Goal: Information Seeking & Learning: Learn about a topic

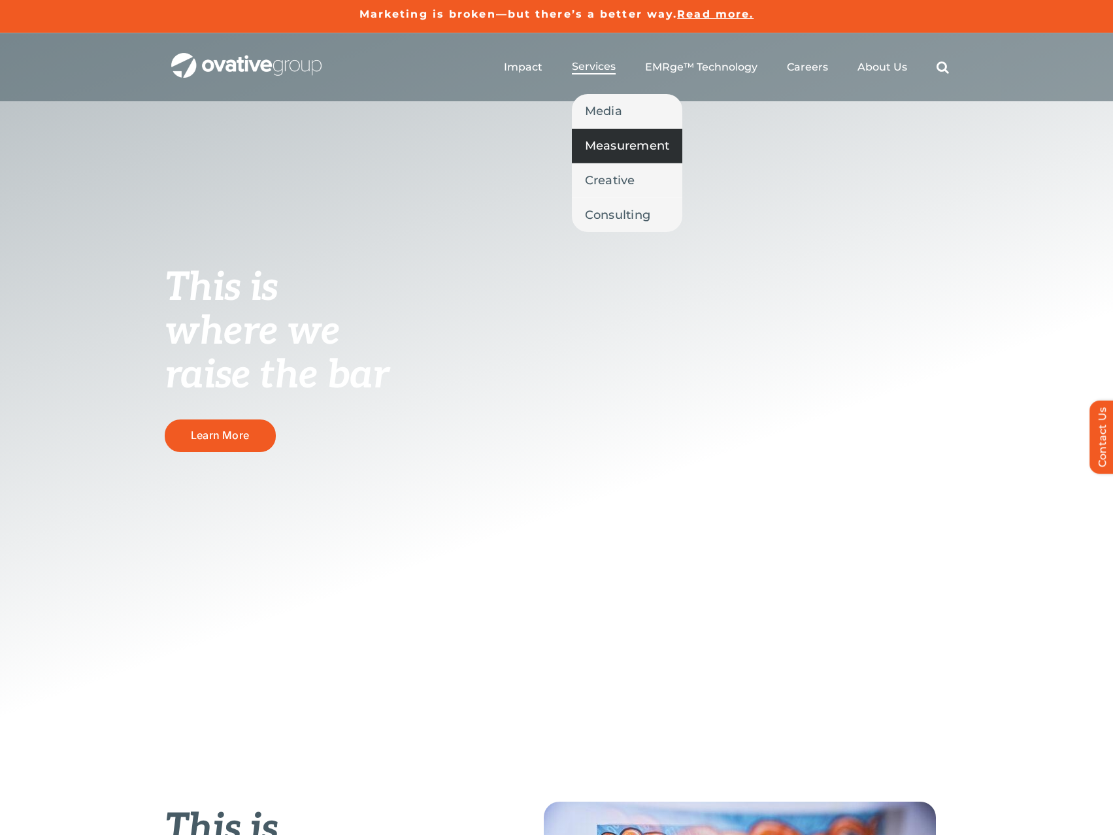
click at [594, 146] on span "Measurement" at bounding box center [627, 146] width 85 height 18
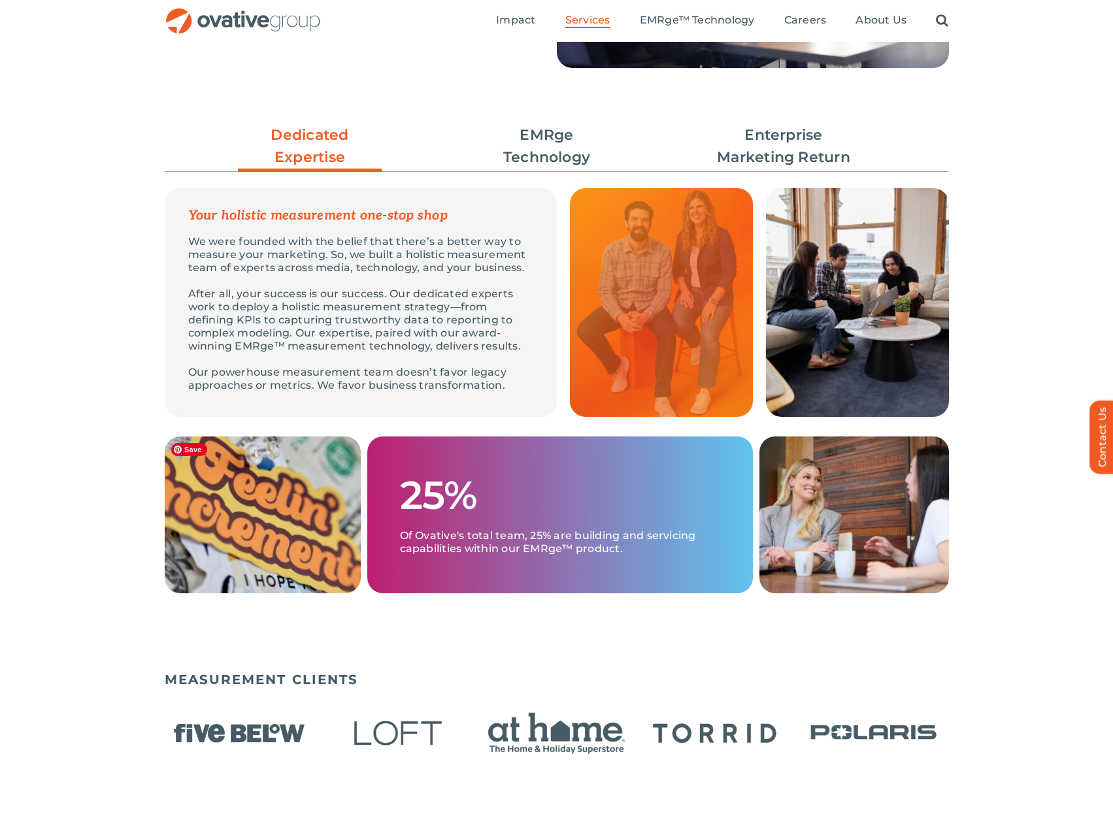
scroll to position [196, 0]
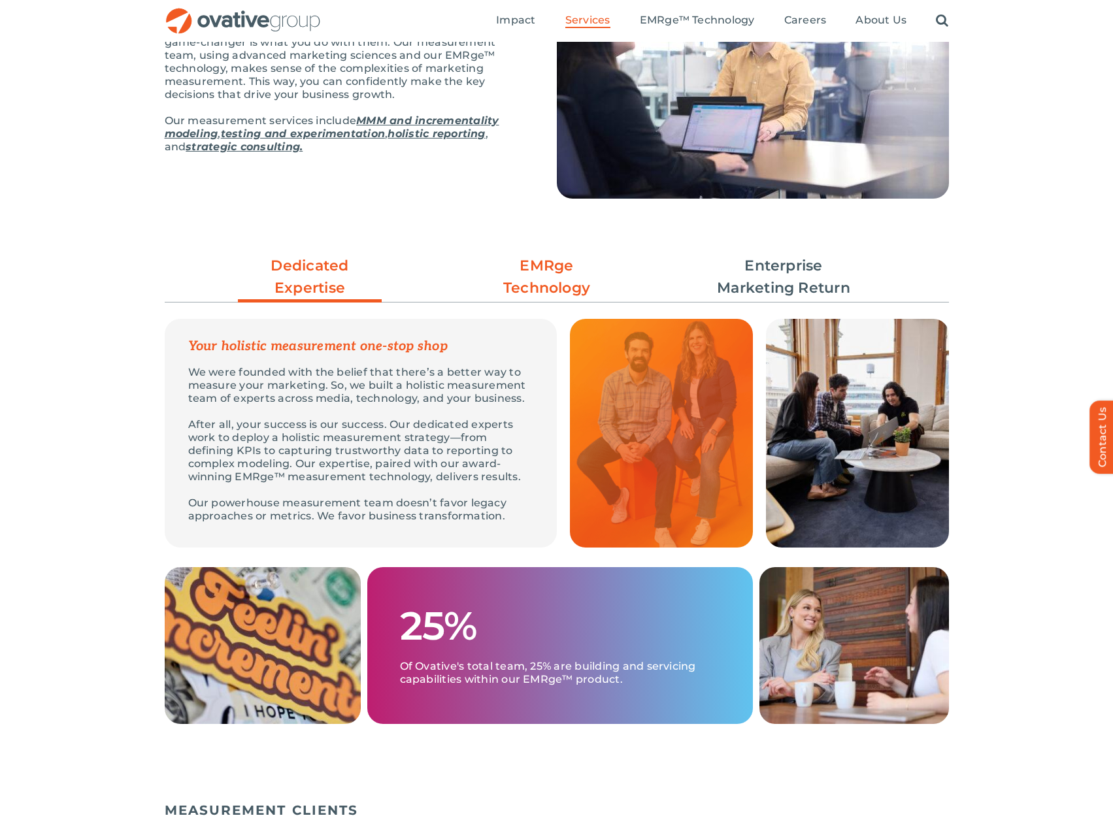
click at [527, 284] on link "EMRge Technology" at bounding box center [547, 277] width 144 height 44
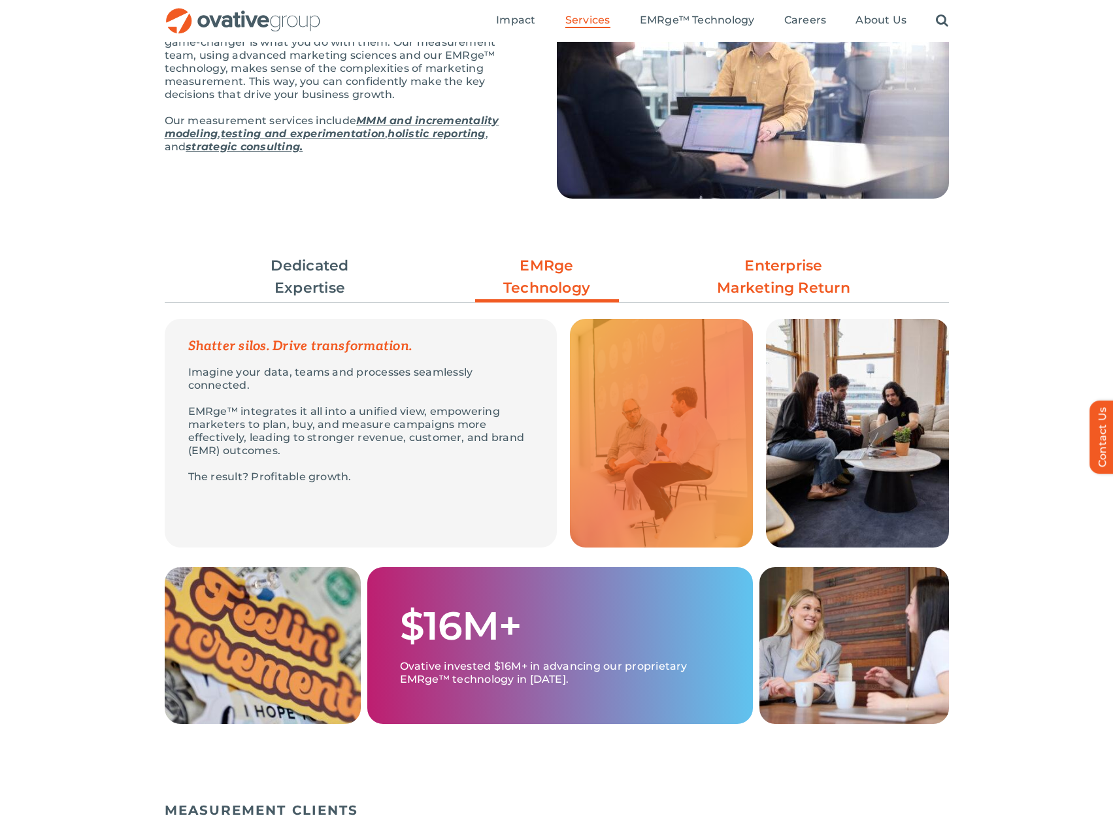
click at [780, 275] on link "Enterprise Marketing Return" at bounding box center [783, 277] width 144 height 44
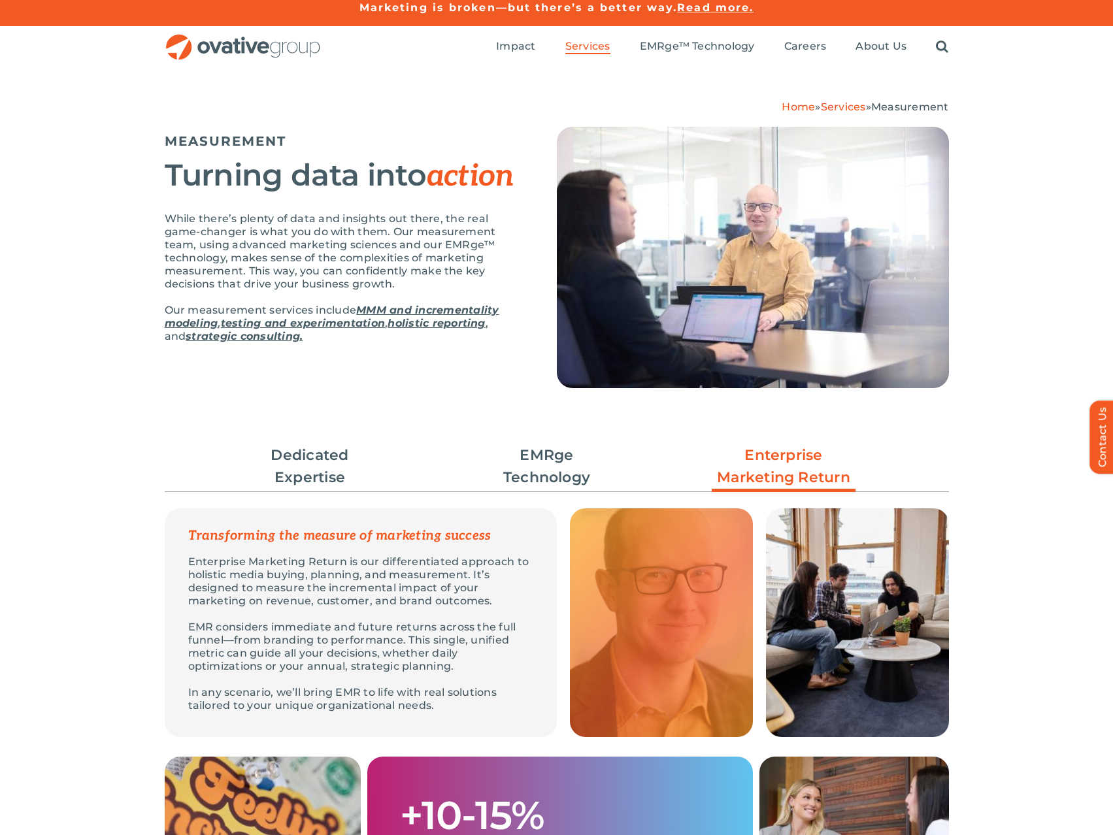
scroll to position [0, 0]
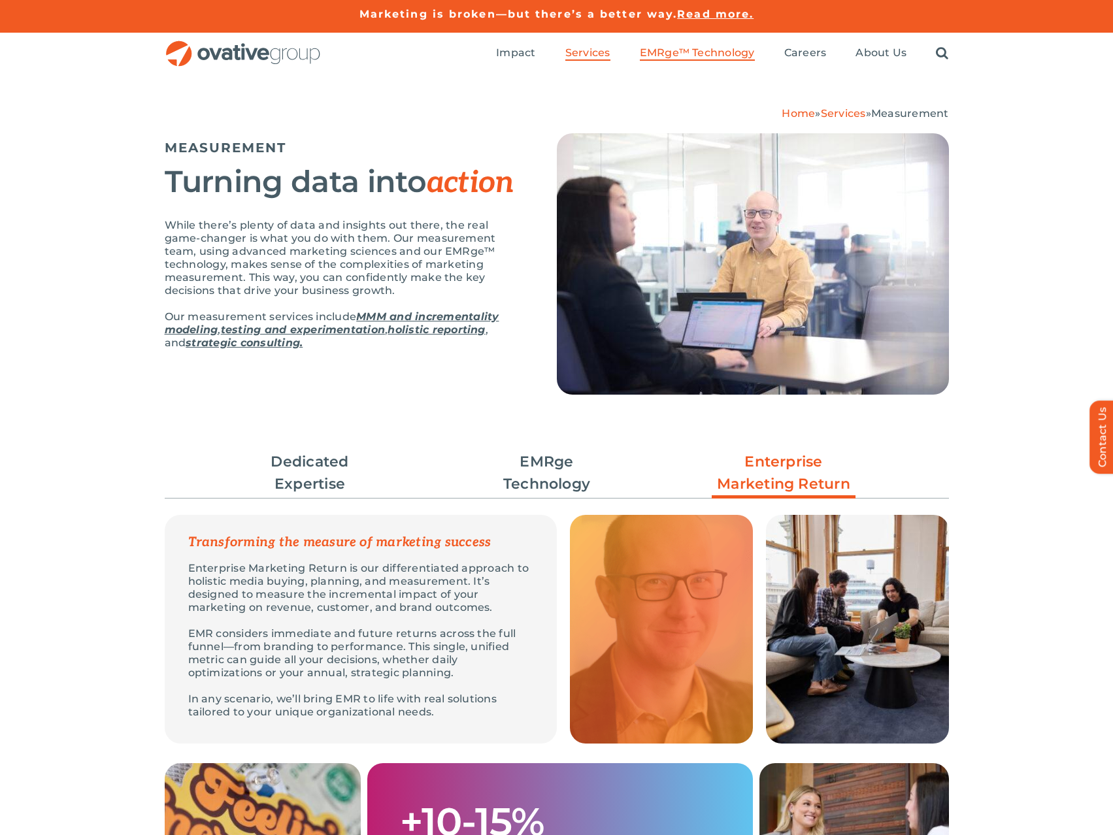
click at [735, 49] on span "EMRge™ Technology" at bounding box center [697, 52] width 115 height 13
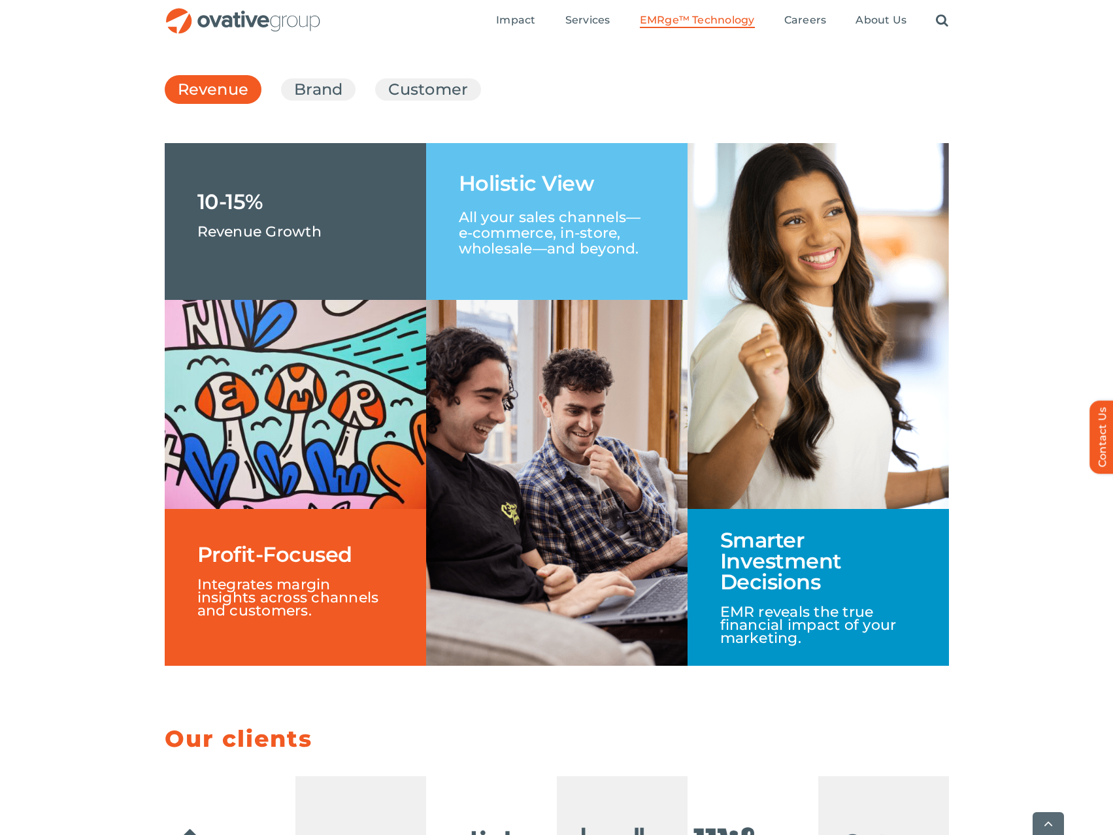
scroll to position [2025, 0]
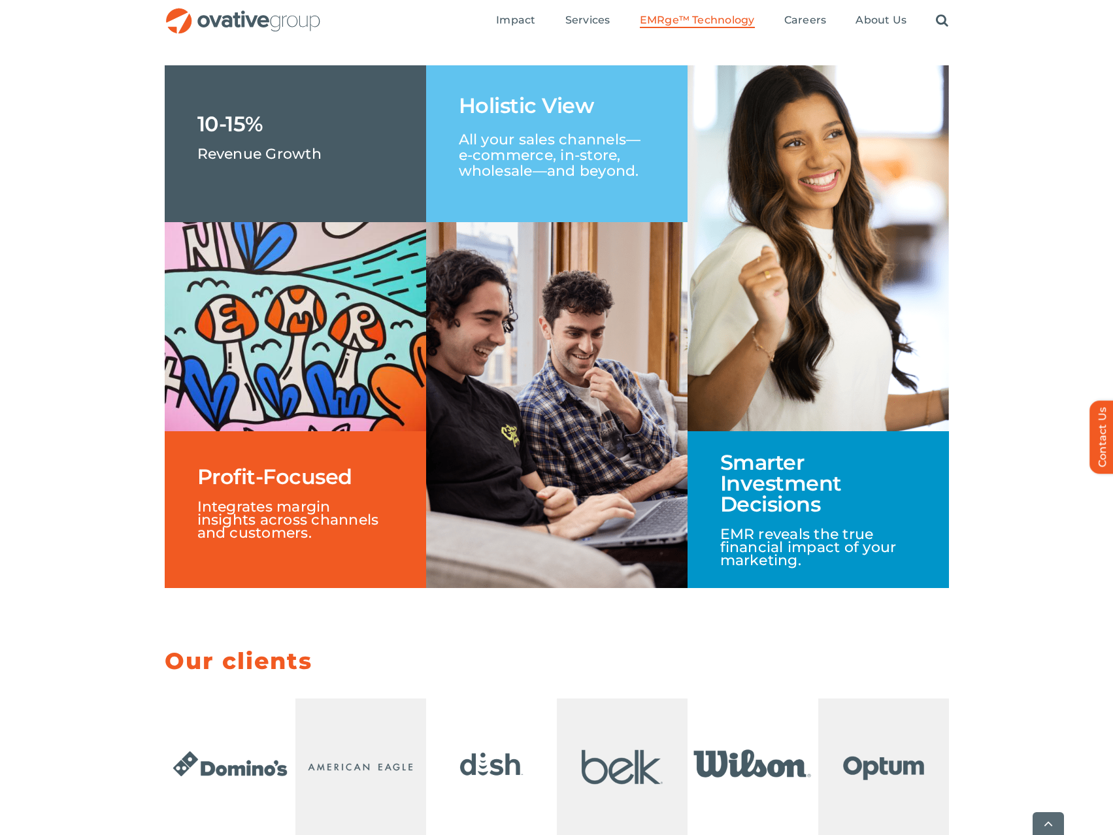
click at [295, 23] on link "Brand" at bounding box center [318, 12] width 48 height 22
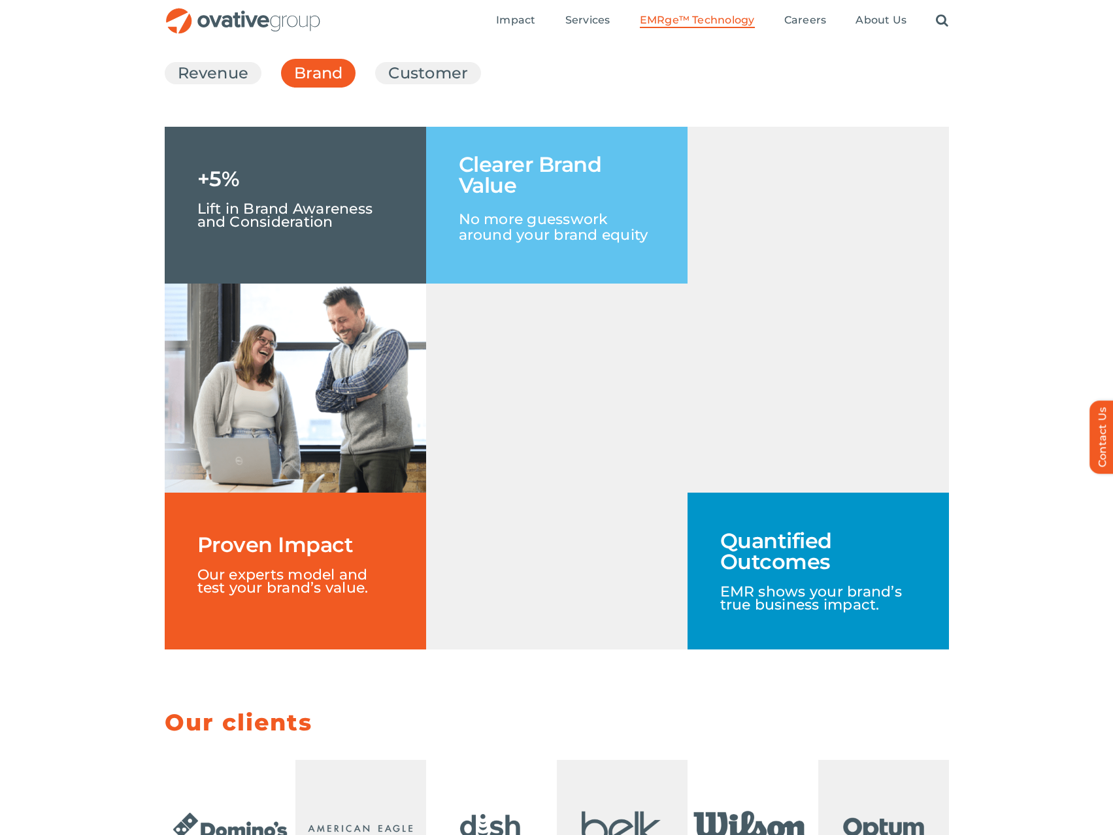
scroll to position [1960, 0]
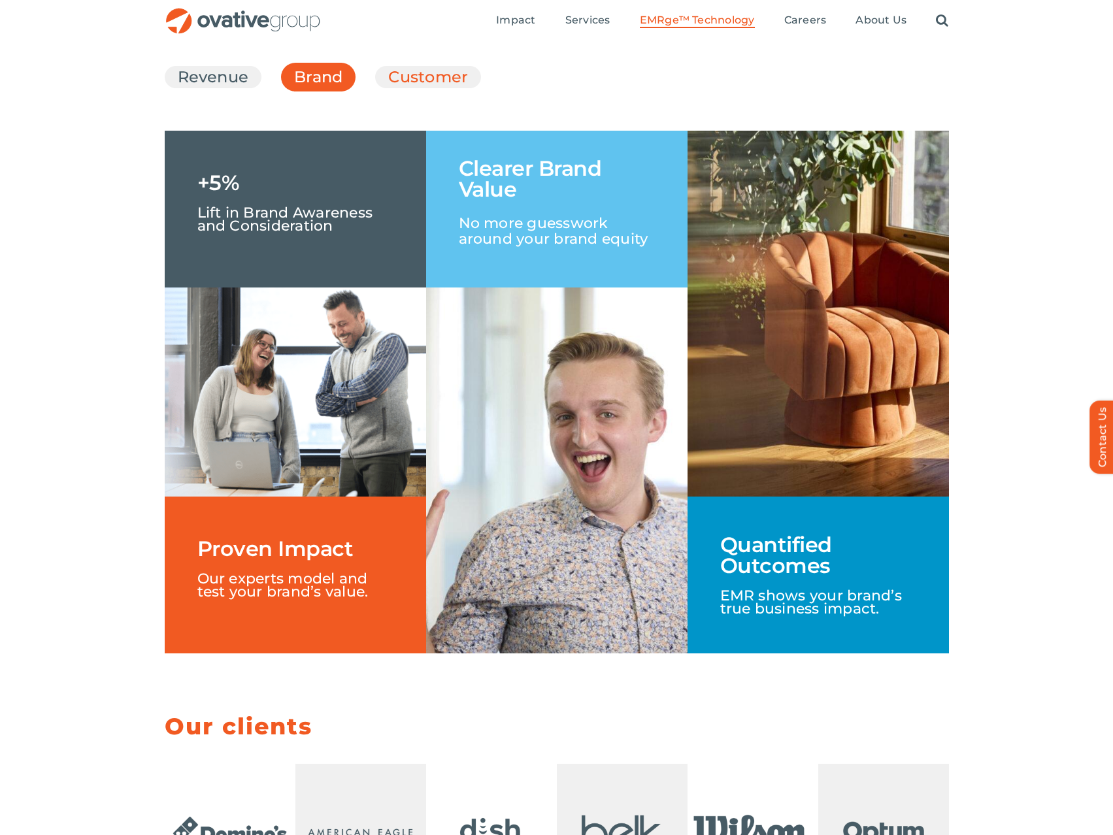
click at [416, 88] on link "Customer" at bounding box center [428, 77] width 80 height 22
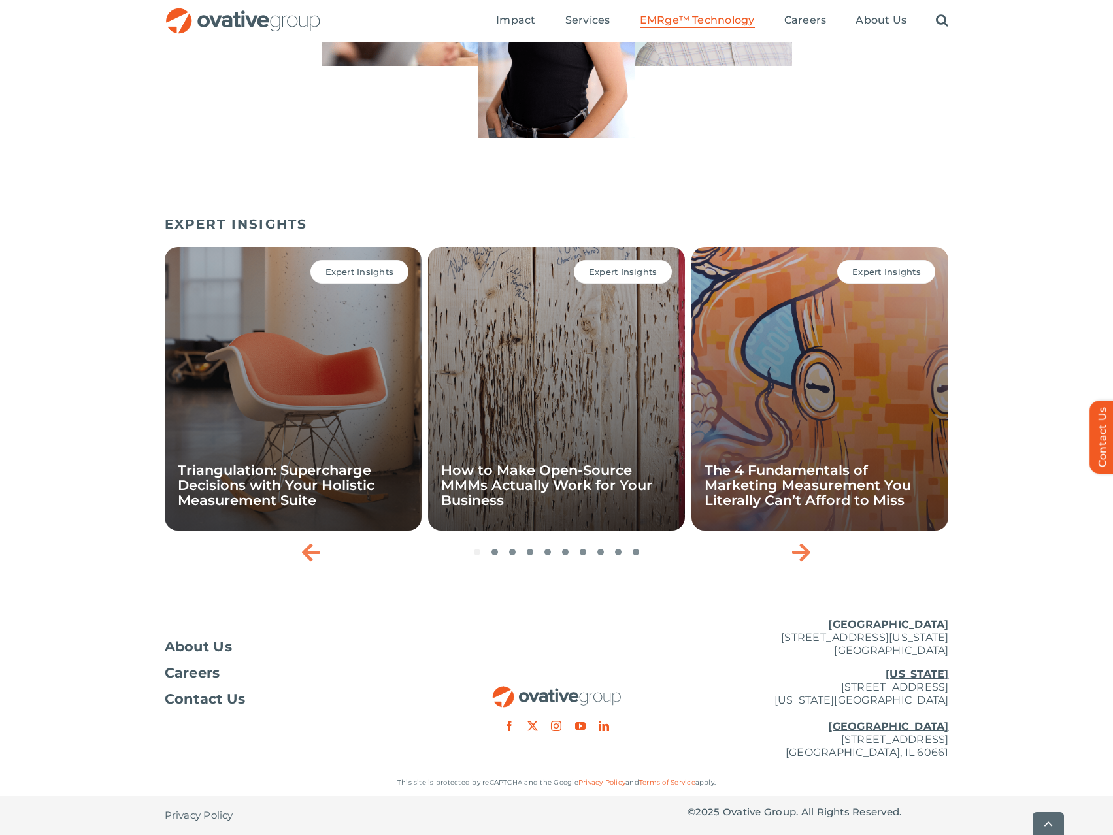
scroll to position [4143, 0]
click at [507, 482] on link "How to Make Open-Source MMMs Actually Work for Your Business" at bounding box center [546, 485] width 211 height 46
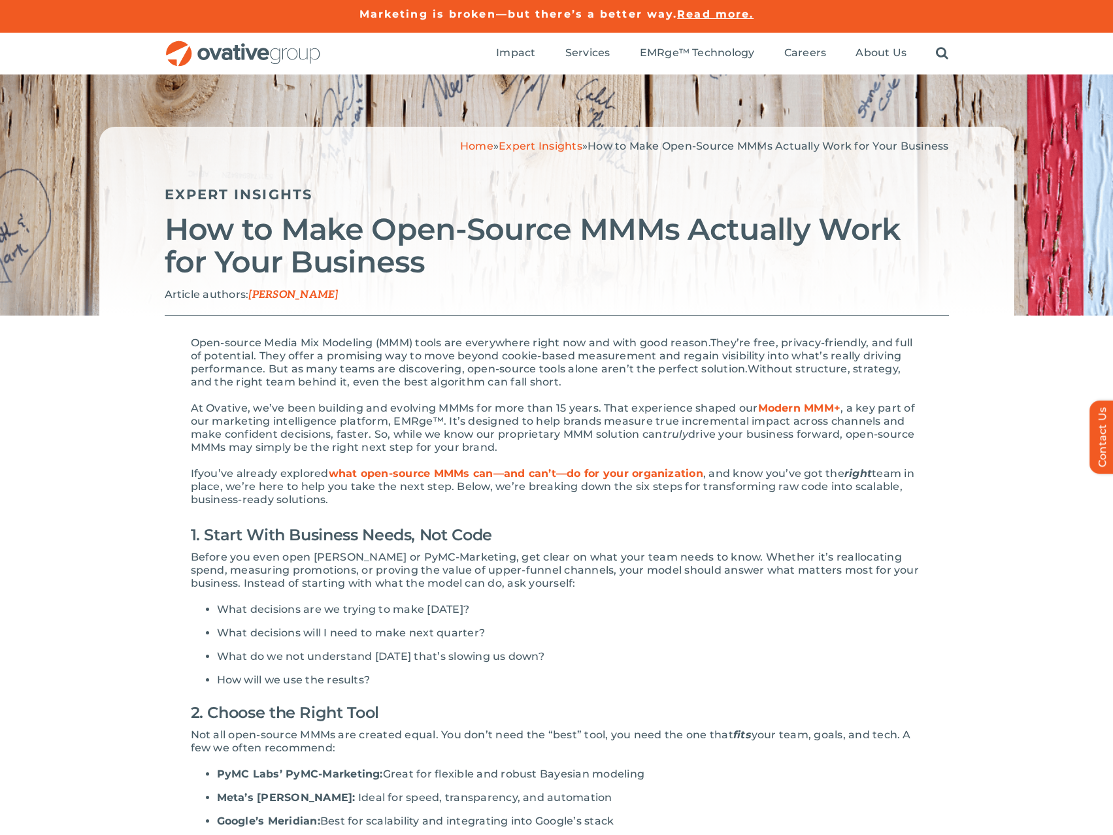
click at [241, 52] on img "OG_Full_horizontal_RGB" at bounding box center [243, 54] width 157 height 27
